Goal: Task Accomplishment & Management: Manage account settings

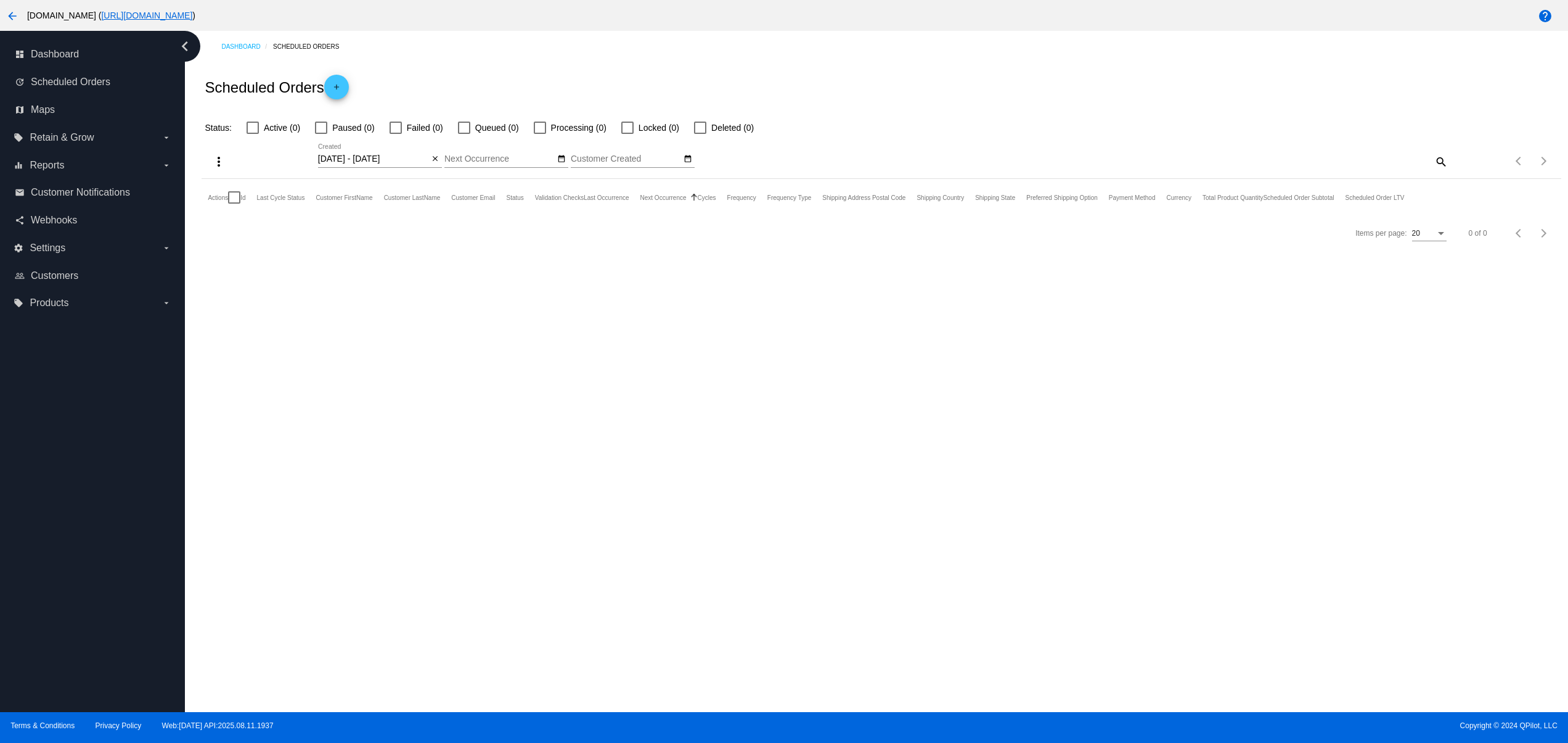
click at [17, 15] on mat-icon "arrow_back" at bounding box center [12, 16] width 15 height 15
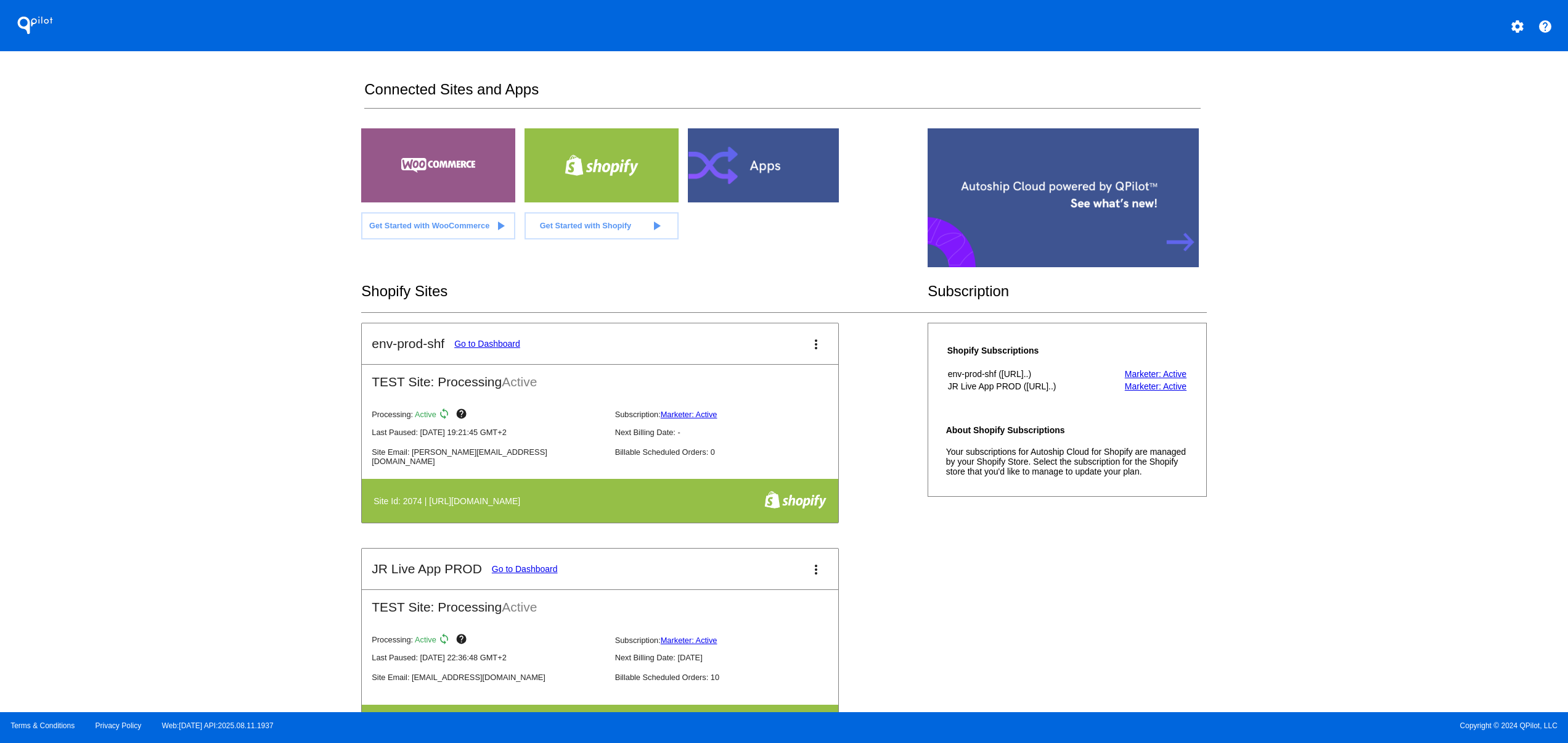
click at [768, 173] on div at bounding box center [765, 166] width 154 height 74
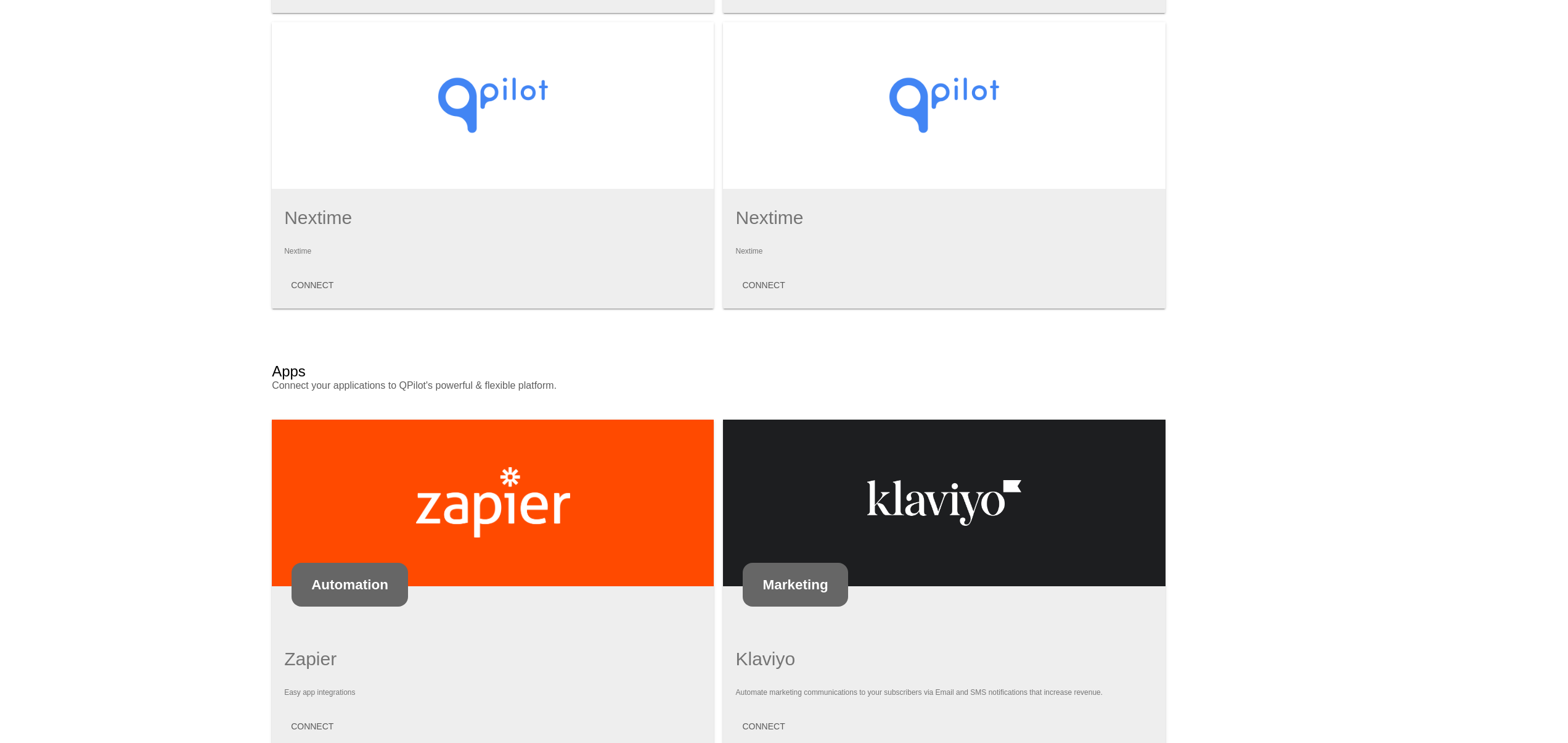
scroll to position [822, 0]
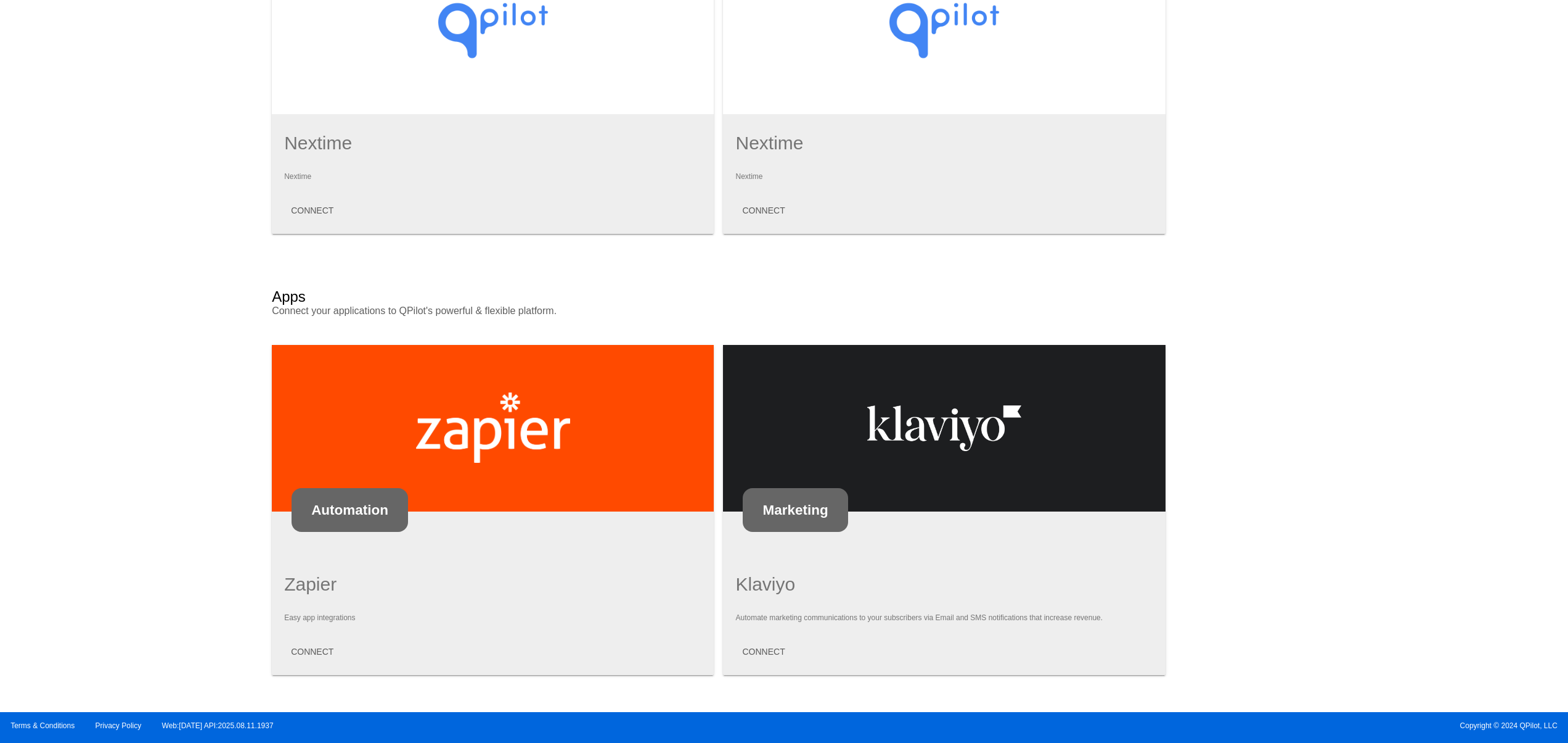
click at [782, 513] on p "Marketing" at bounding box center [795, 510] width 66 height 16
click at [752, 658] on button "CONNECT" at bounding box center [763, 652] width 62 height 22
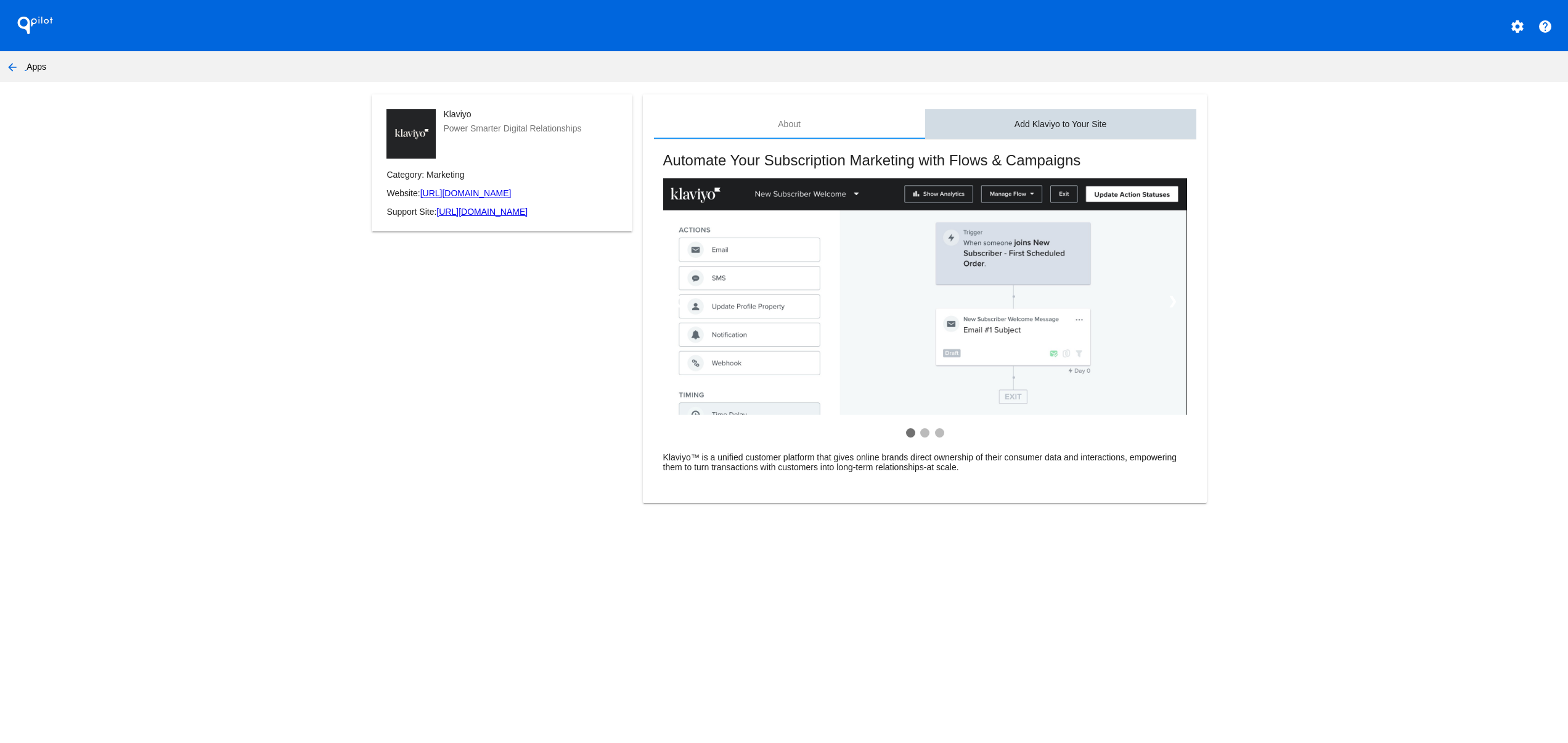
click at [1040, 129] on div "Add Klaviyo to Your Site" at bounding box center [1060, 123] width 91 height 9
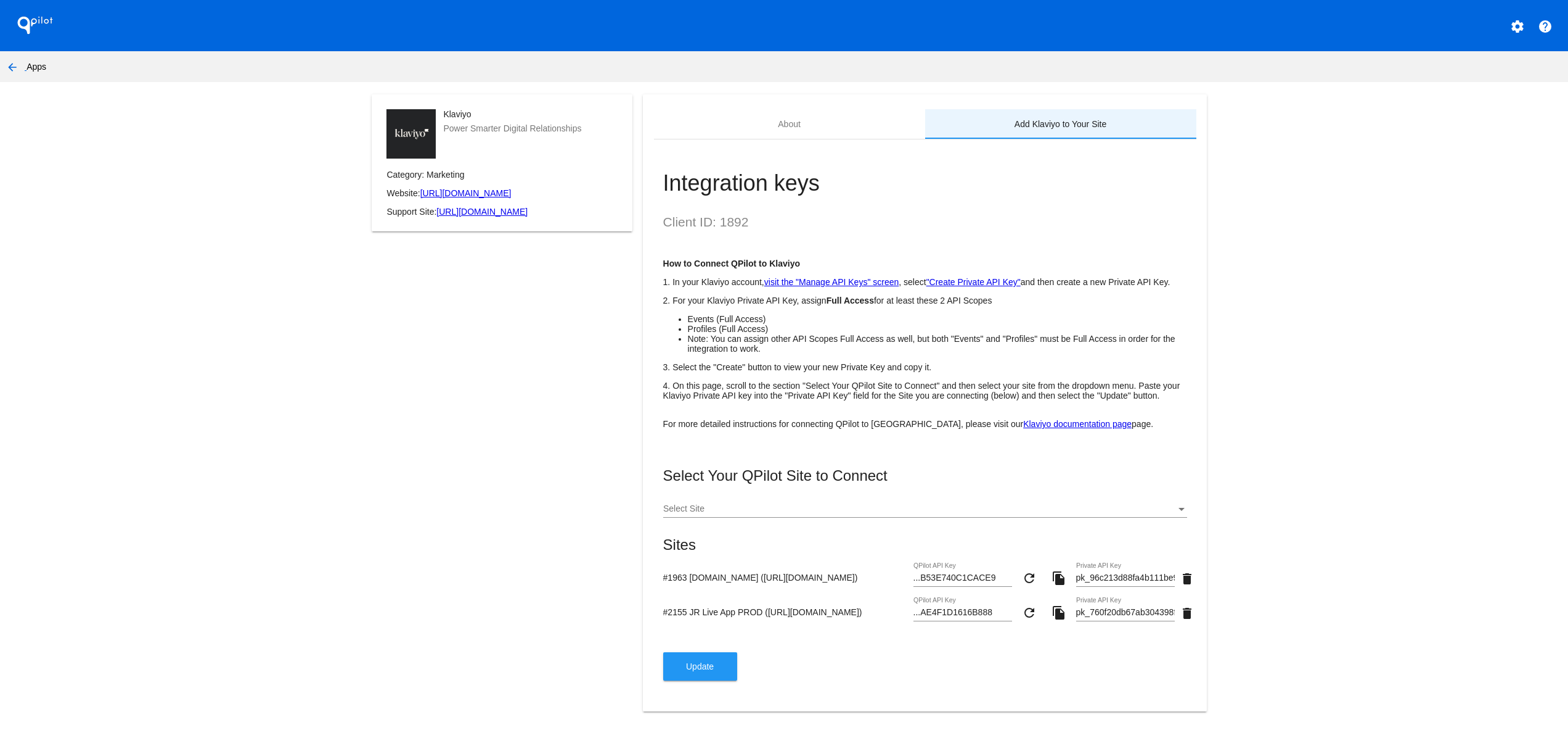
scroll to position [15, 0]
click at [748, 582] on input "#1963 [DOMAIN_NAME] ([URL][DOMAIN_NAME])" at bounding box center [786, 576] width 245 height 9
click at [548, 623] on div "Klaviyo Power Smarter Digital Relationships Category: Marketing Website: [URL][…" at bounding box center [502, 410] width 282 height 632
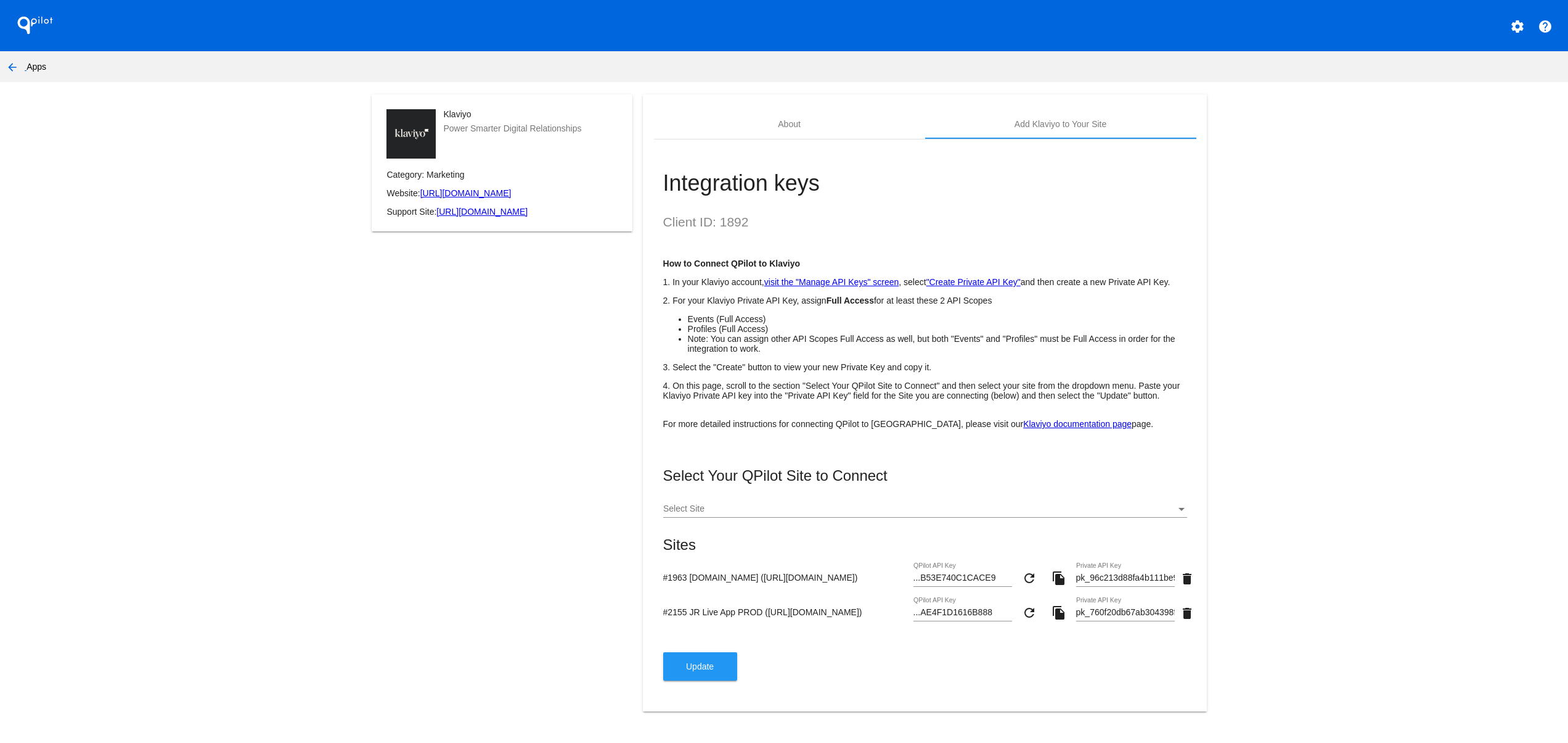
drag, startPoint x: 708, startPoint y: 600, endPoint x: 635, endPoint y: 585, distance: 74.5
click at [629, 578] on div "Klaviyo Power Smarter Digital Relationships Category: Marketing Website: [URL][…" at bounding box center [784, 410] width 845 height 632
click at [795, 625] on div "#2155 JR Live App PROD ([URL][DOMAIN_NAME]) ...AE4F1D1616B888 QPilot API Key re…" at bounding box center [925, 614] width 524 height 35
drag, startPoint x: 691, startPoint y: 617, endPoint x: 850, endPoint y: 617, distance: 159.0
click at [850, 617] on input "#2155 JR Live App PROD ([URL][DOMAIN_NAME])" at bounding box center [786, 611] width 245 height 9
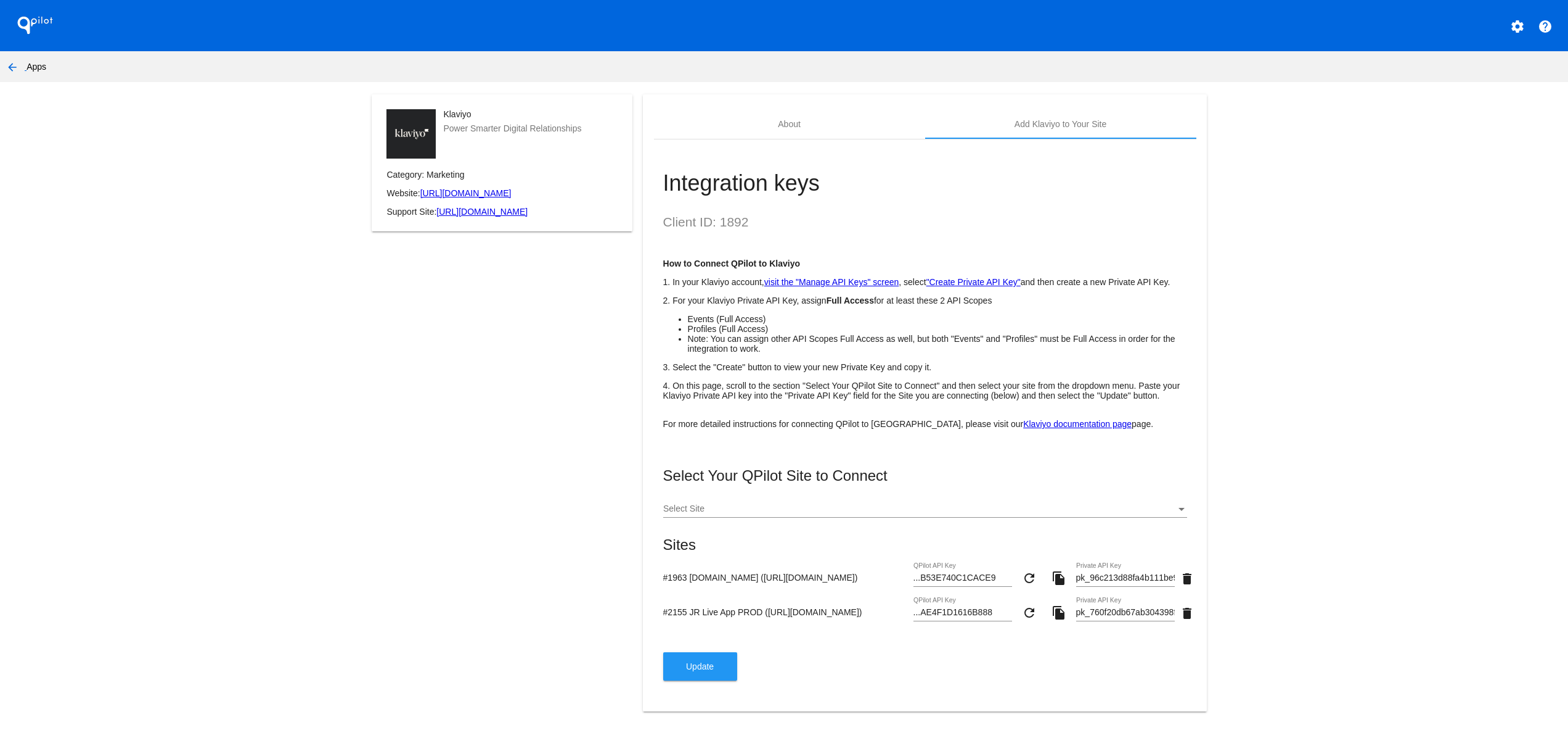
click at [718, 570] on div "#1963 [DOMAIN_NAME] ([URL][DOMAIN_NAME]) ...B53E740C1CACE9 QPilot API Key refre…" at bounding box center [925, 580] width 524 height 35
drag, startPoint x: 790, startPoint y: 617, endPoint x: 686, endPoint y: 600, distance: 105.4
click at [686, 600] on div "#2155 JR Live App PROD ([URL][DOMAIN_NAME]) ...AE4F1D1616B888 QPilot API Key re…" at bounding box center [925, 614] width 524 height 35
click at [528, 647] on div "Klaviyo Power Smarter Digital Relationships Category: Marketing Website: [URL][…" at bounding box center [502, 410] width 282 height 632
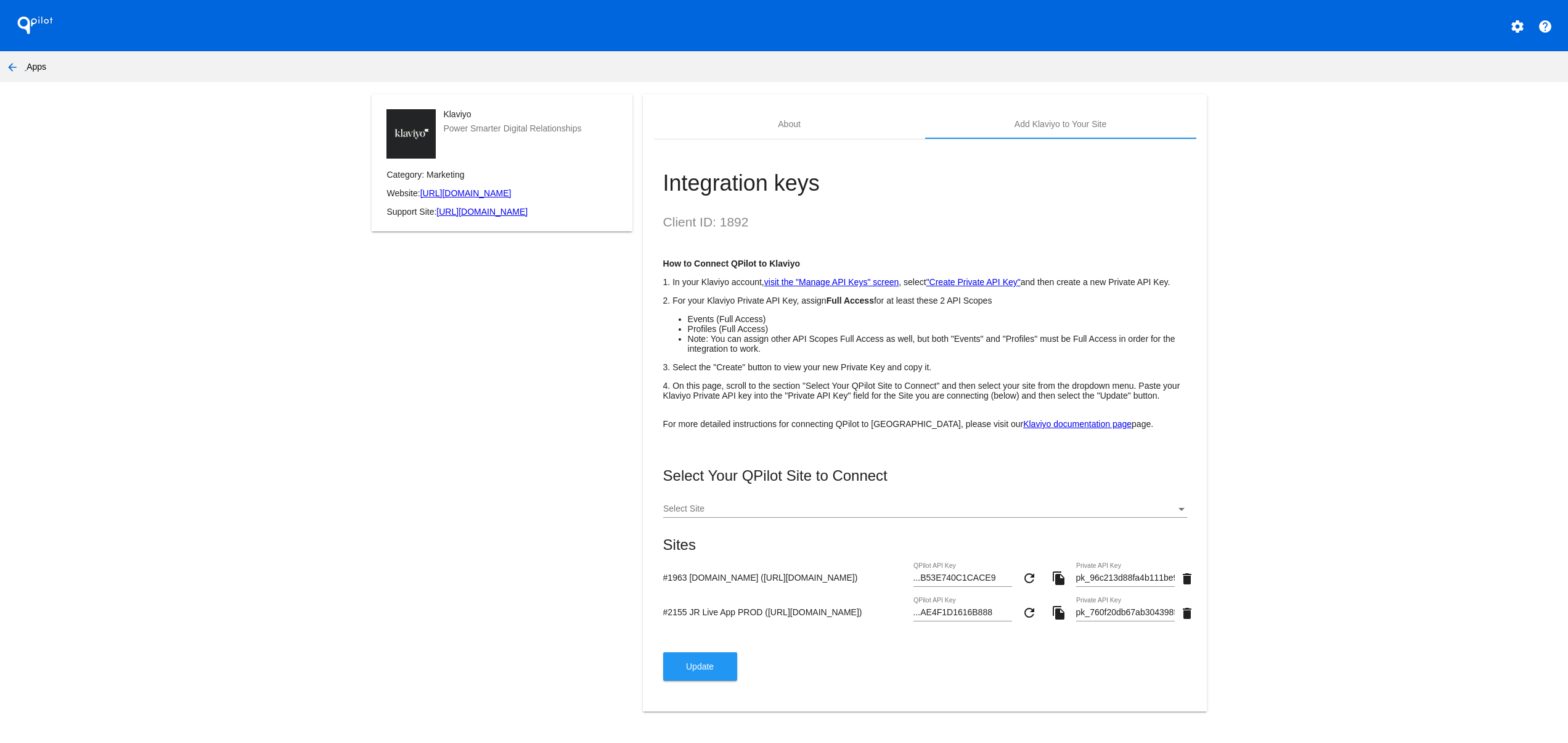
click at [753, 580] on input "#1963 [DOMAIN_NAME] ([URL][DOMAIN_NAME])" at bounding box center [786, 576] width 245 height 9
drag, startPoint x: 699, startPoint y: 609, endPoint x: 822, endPoint y: 613, distance: 123.1
click at [822, 613] on input "#2155 JR Live App PROD ([URL][DOMAIN_NAME])" at bounding box center [786, 611] width 245 height 9
click at [826, 680] on mat-card-actions "Update" at bounding box center [925, 665] width 524 height 28
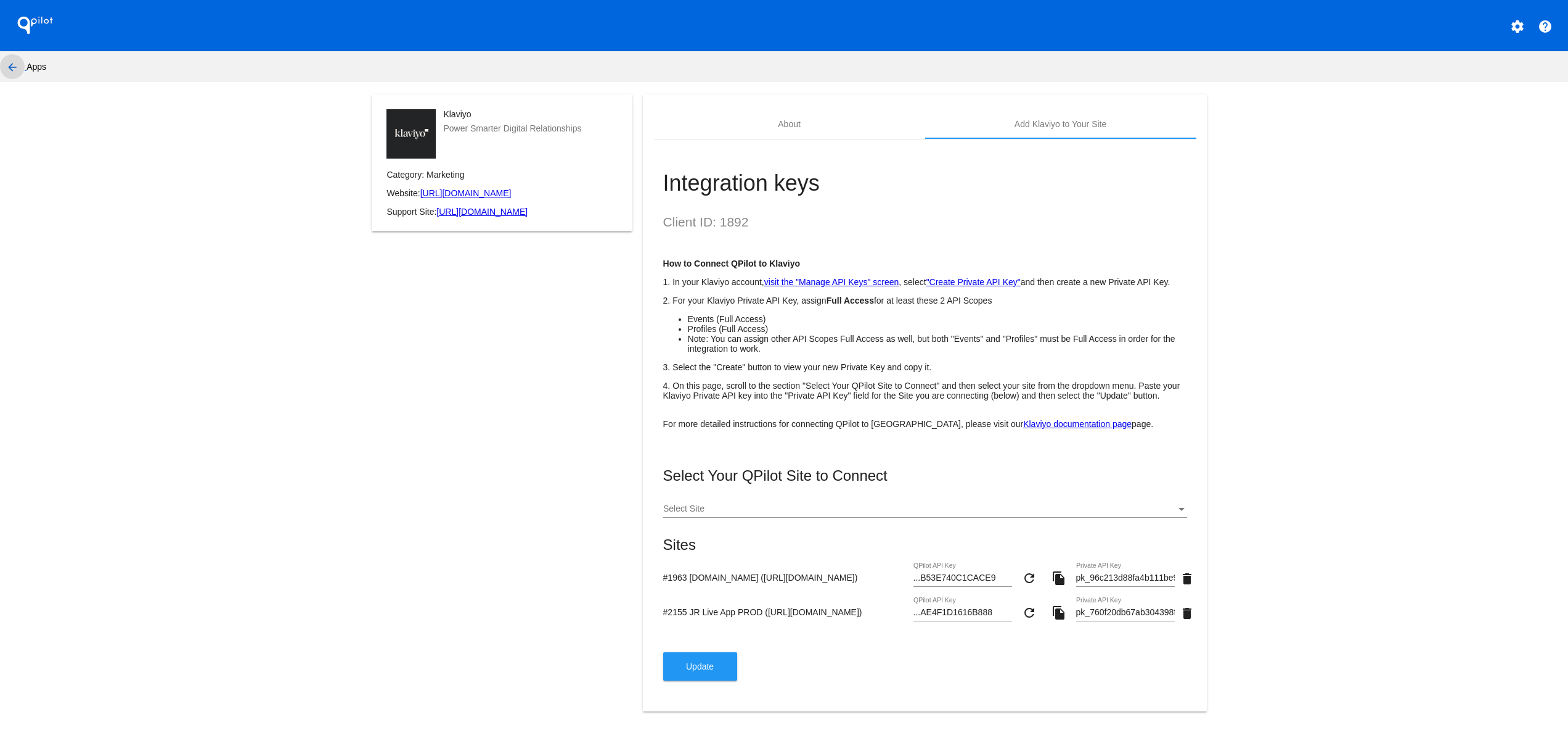
click at [8, 60] on mat-icon "arrow_back" at bounding box center [12, 66] width 15 height 15
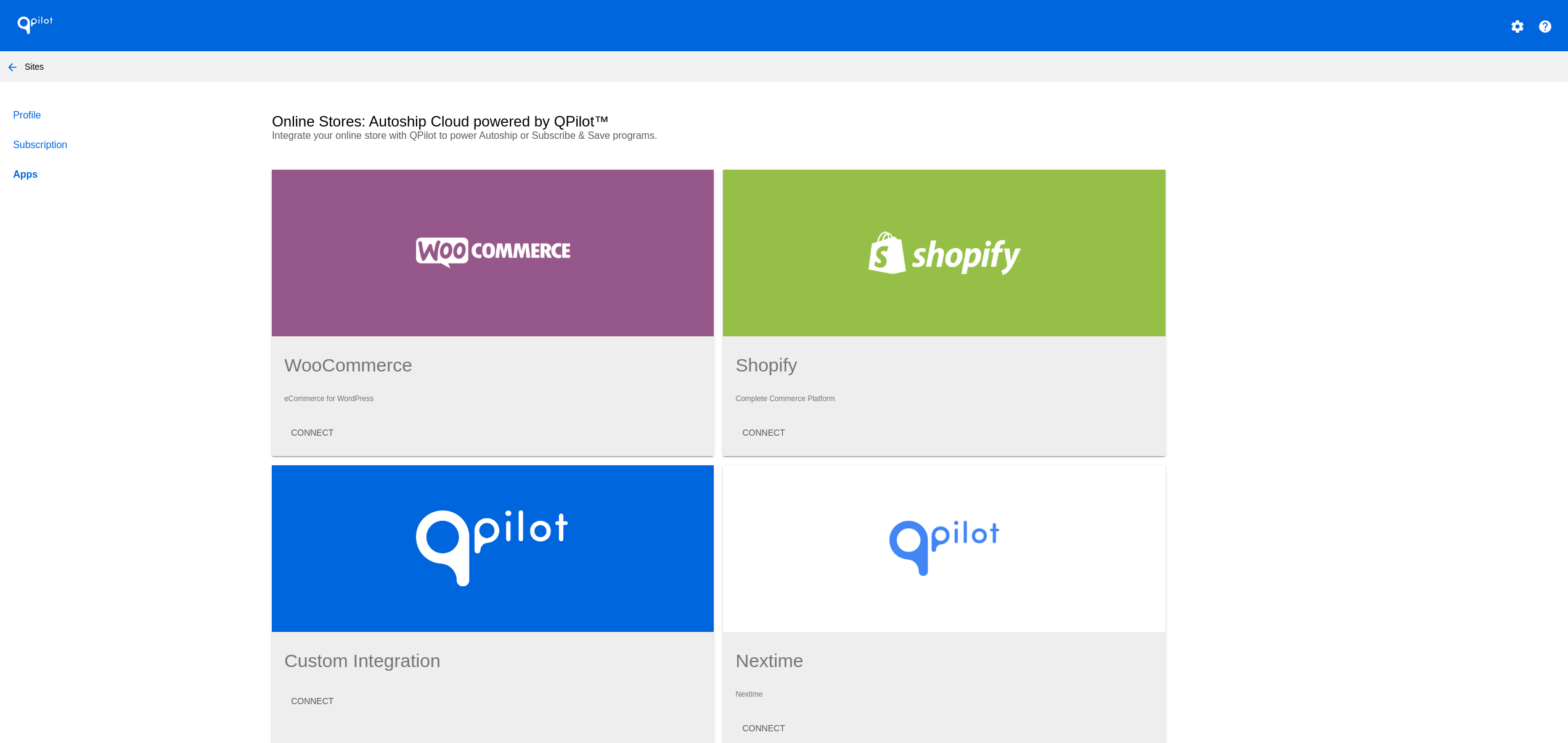
click at [1493, 10] on div "QPilot settings help" at bounding box center [784, 25] width 1568 height 51
click at [1510, 19] on mat-icon "settings" at bounding box center [1517, 26] width 15 height 15
click at [1451, 74] on link "help Contact Support" at bounding box center [1452, 62] width 118 height 29
click at [1508, 29] on button "settings" at bounding box center [1517, 25] width 25 height 25
click at [1472, 104] on button "person Log out" at bounding box center [1452, 91] width 118 height 29
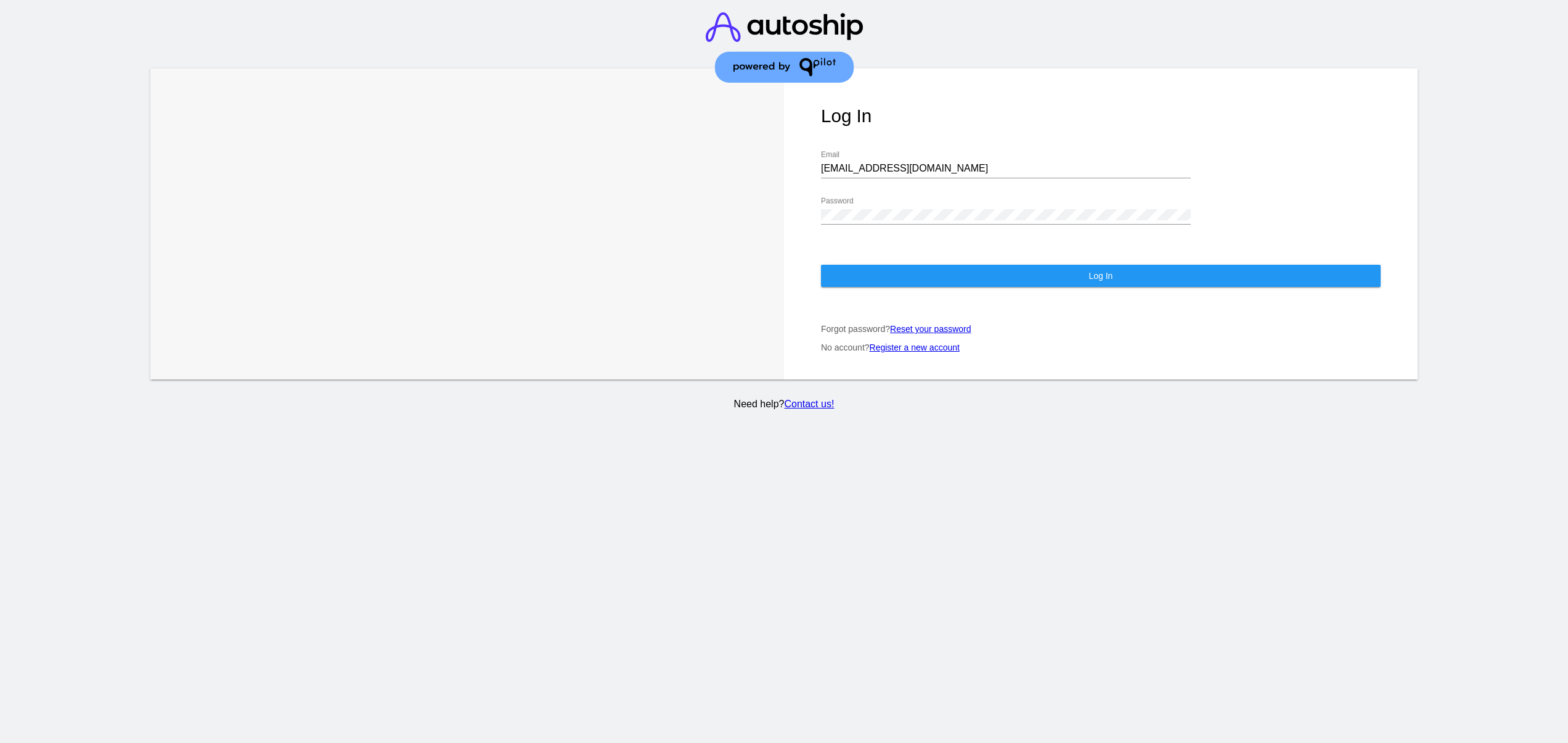
click at [898, 154] on div "[EMAIL_ADDRESS][DOMAIN_NAME] Email" at bounding box center [1006, 164] width 370 height 28
click at [898, 171] on input "[EMAIL_ADDRESS][DOMAIN_NAME]" at bounding box center [1006, 168] width 370 height 11
click at [948, 183] on div "[EMAIL_ADDRESS][DOMAIN_NAME] Email" at bounding box center [1006, 170] width 370 height 40
click at [948, 166] on input "[EMAIL_ADDRESS][DOMAIN_NAME]" at bounding box center [1006, 168] width 370 height 11
drag, startPoint x: 888, startPoint y: 172, endPoint x: 796, endPoint y: 174, distance: 92.0
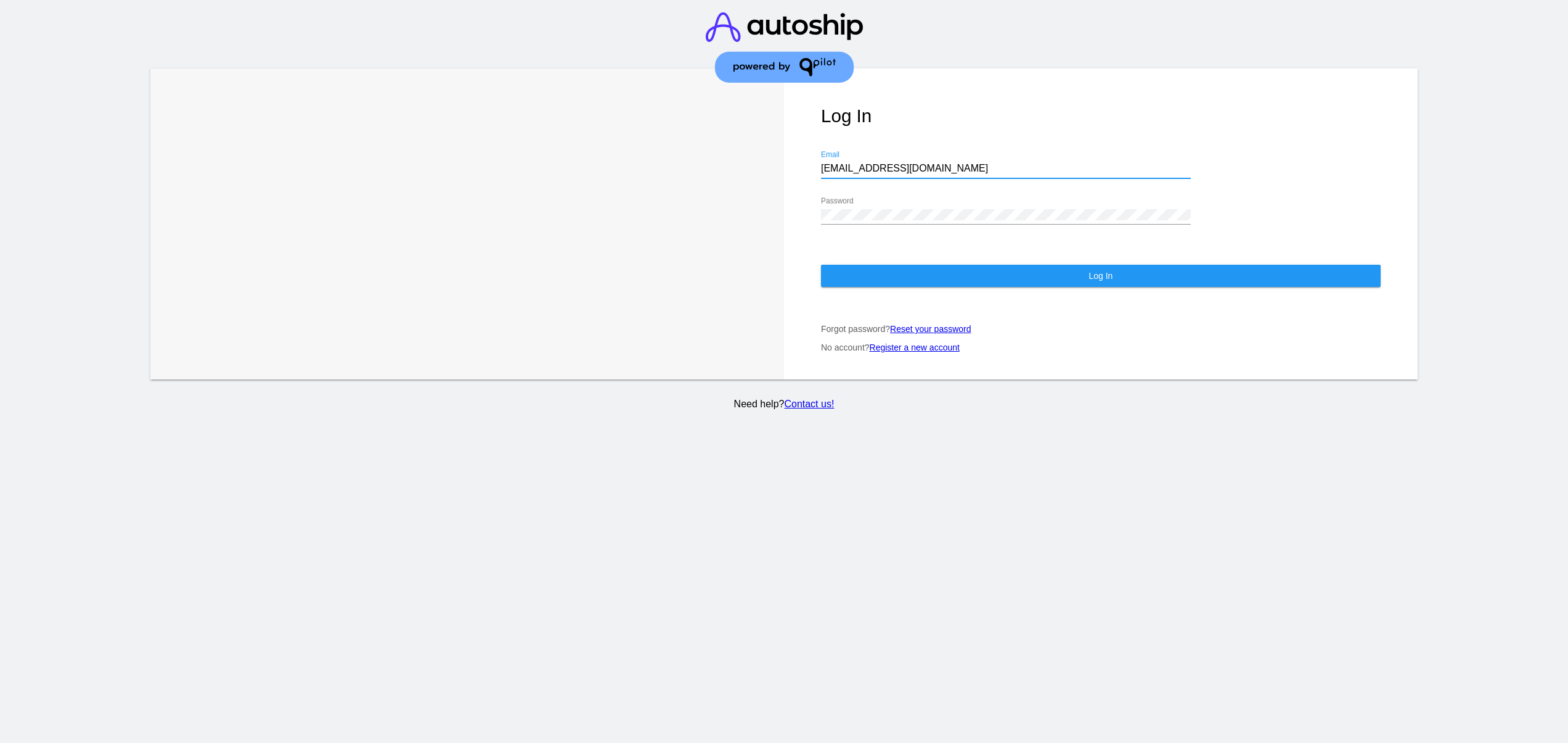
click at [796, 174] on div "Log In [EMAIL_ADDRESS][DOMAIN_NAME] Email Password Log In Forgot password? Rese…" at bounding box center [1101, 224] width 634 height 311
drag, startPoint x: 784, startPoint y: 168, endPoint x: 558, endPoint y: 168, distance: 226.0
click at [558, 168] on div "Learn More Learn How Log In [EMAIL_ADDRESS][DOMAIN_NAME] Email Password Log In …" at bounding box center [783, 224] width 1267 height 311
type input "s"
click at [886, 166] on input "s" at bounding box center [1006, 168] width 370 height 11
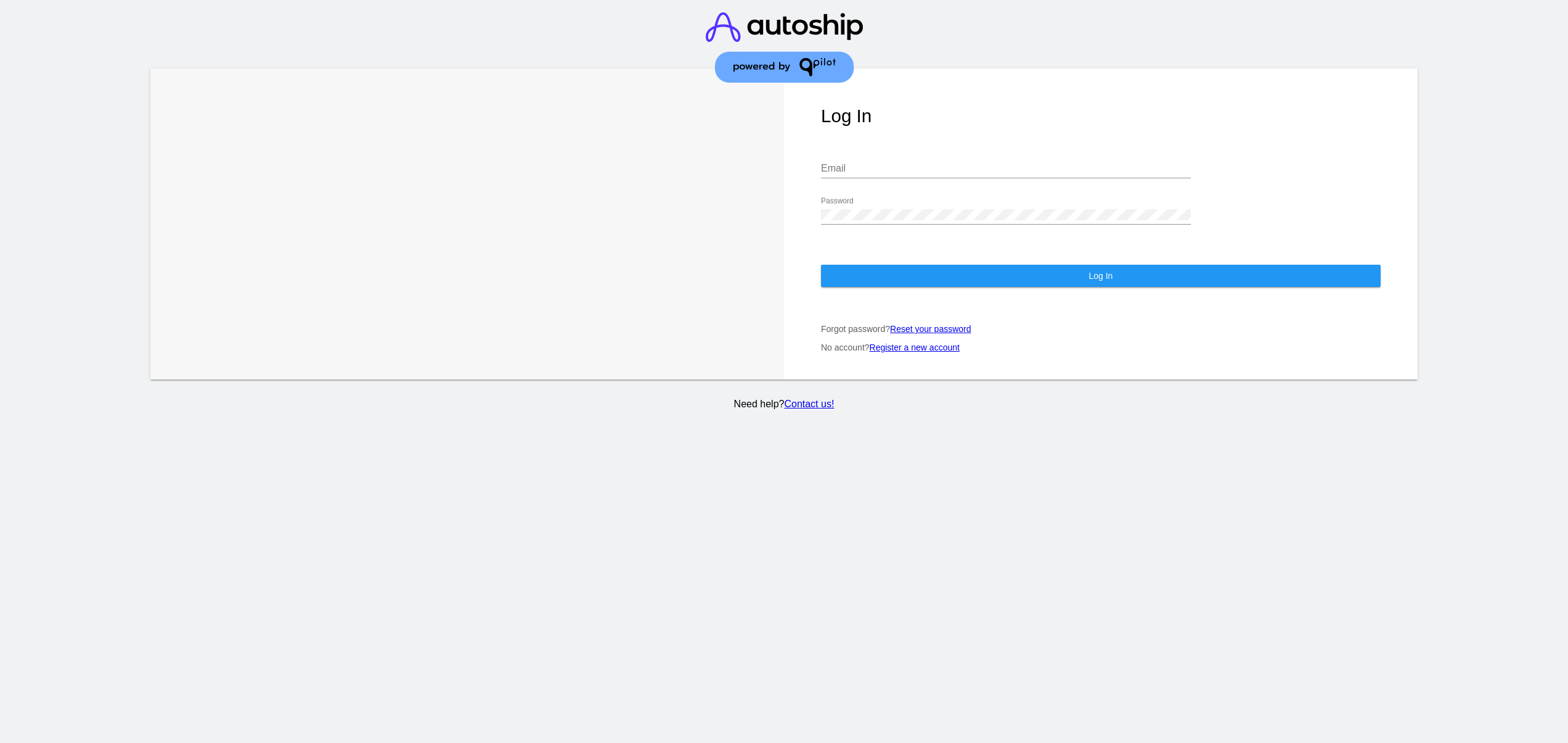
click at [898, 183] on div "Email" at bounding box center [1006, 170] width 370 height 40
click at [898, 142] on div "Log In Email Password Log In Forgot password? Reset your password No account? R…" at bounding box center [1101, 224] width 634 height 311
click at [896, 152] on div "Email" at bounding box center [1006, 164] width 370 height 28
click at [894, 159] on div "Email" at bounding box center [1006, 164] width 370 height 28
click at [888, 180] on div "Email" at bounding box center [1006, 170] width 370 height 40
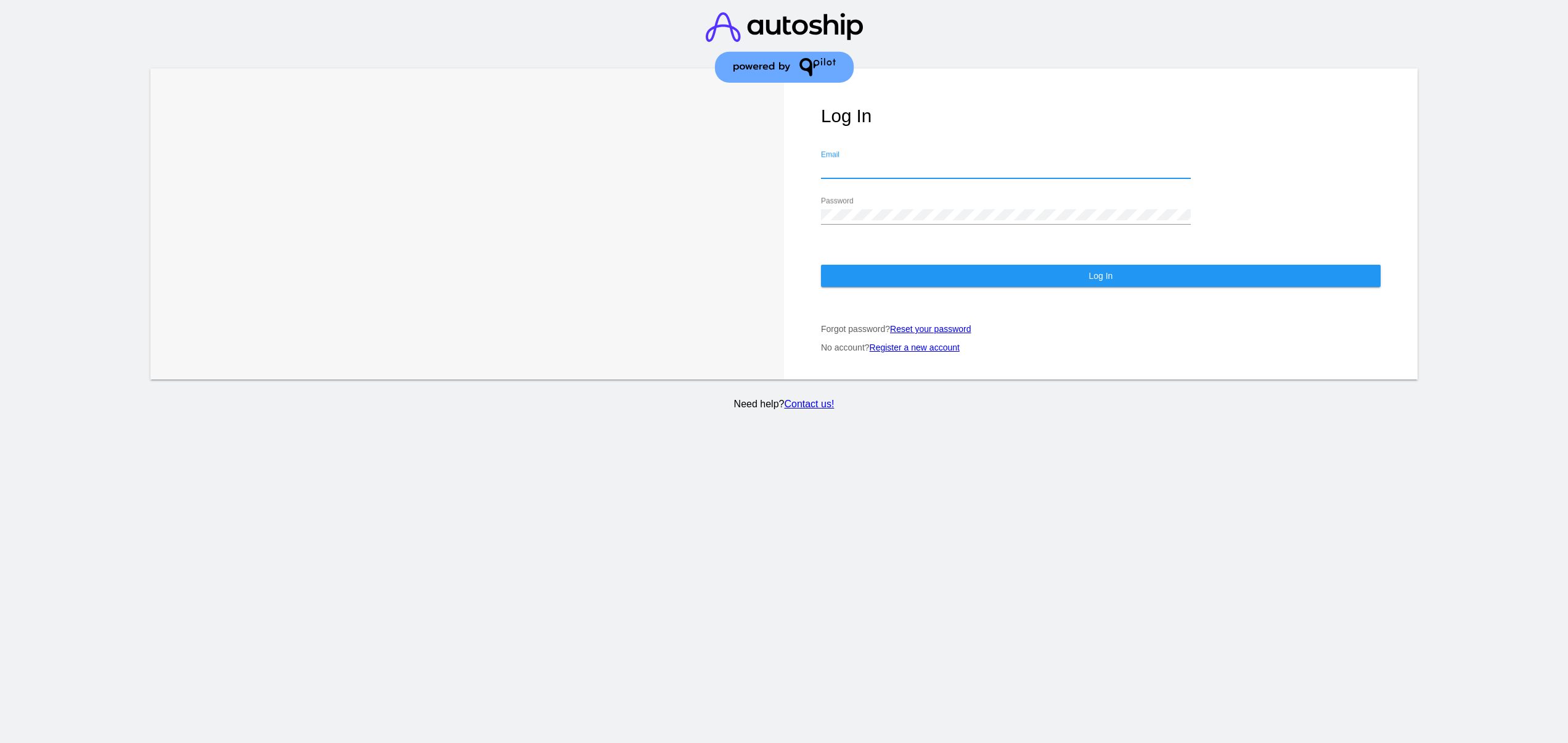
click at [881, 173] on input "Email" at bounding box center [1006, 168] width 370 height 11
click at [878, 163] on div "Email" at bounding box center [1006, 164] width 370 height 28
click at [878, 167] on input "Email" at bounding box center [1006, 168] width 370 height 11
type input "supp"
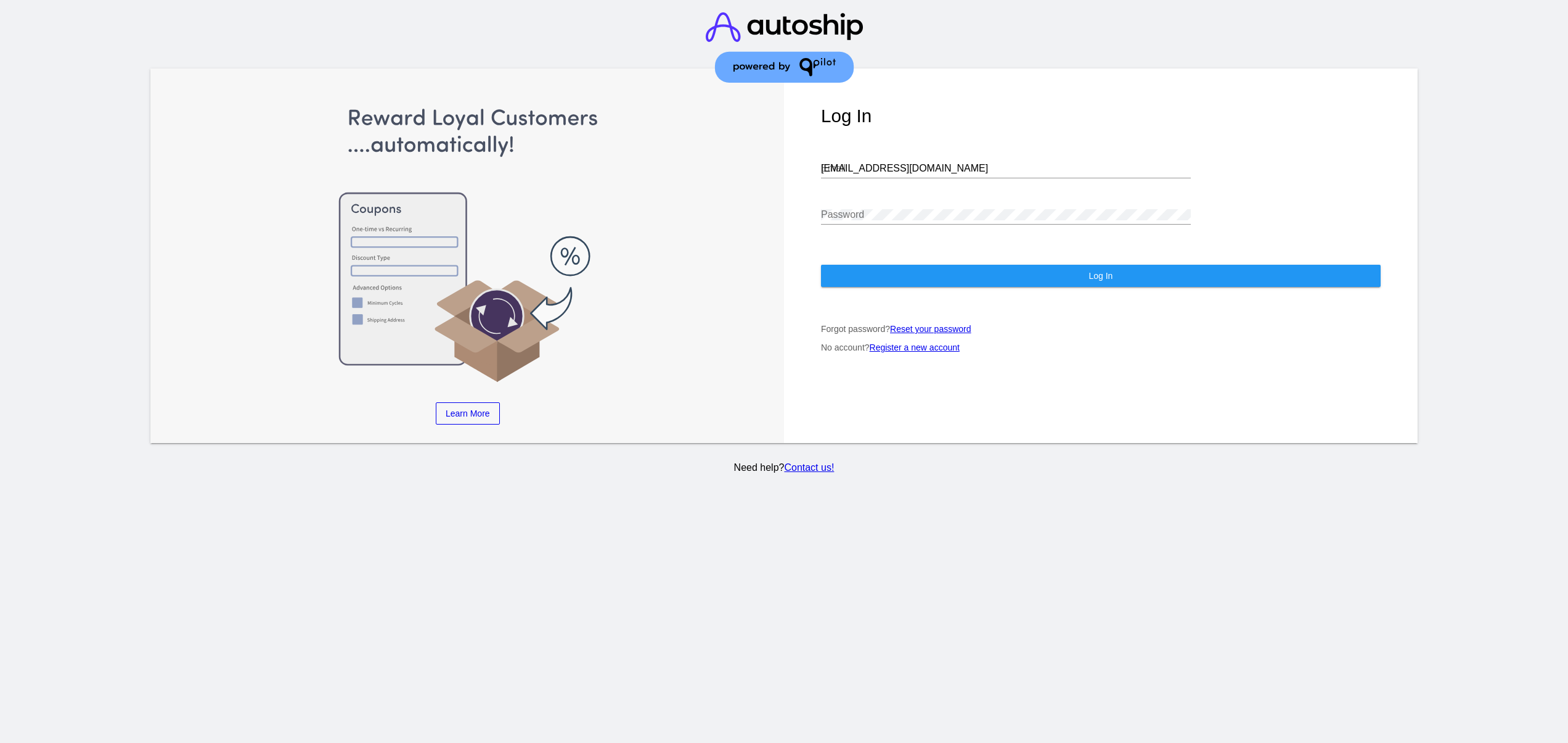
click at [863, 176] on div "[EMAIL_ADDRESS][DOMAIN_NAME] Email" at bounding box center [1006, 164] width 370 height 28
click at [861, 168] on input "[EMAIL_ADDRESS][DOMAIN_NAME]" at bounding box center [1006, 168] width 370 height 11
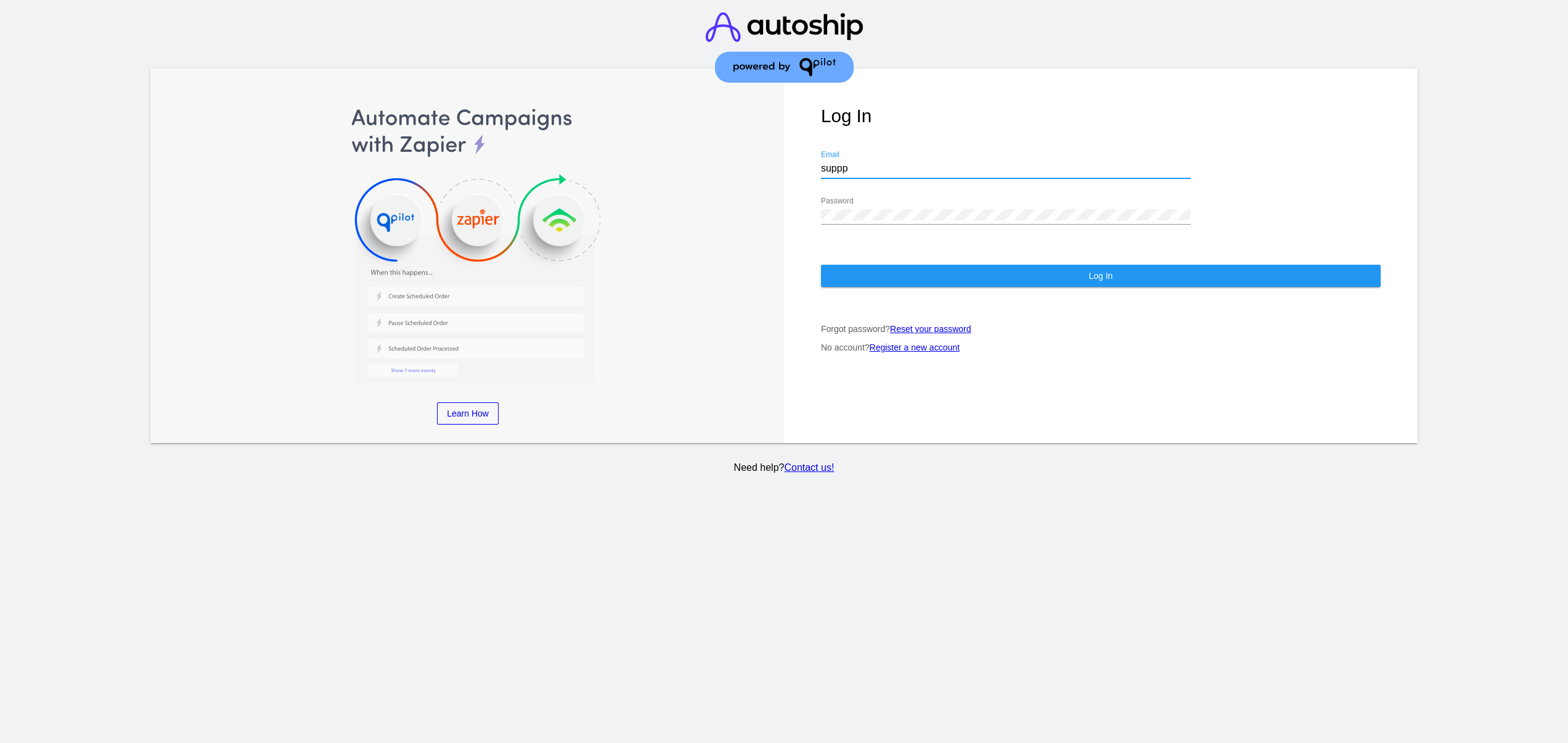
type input "suppp"
